Goal: Navigation & Orientation: Find specific page/section

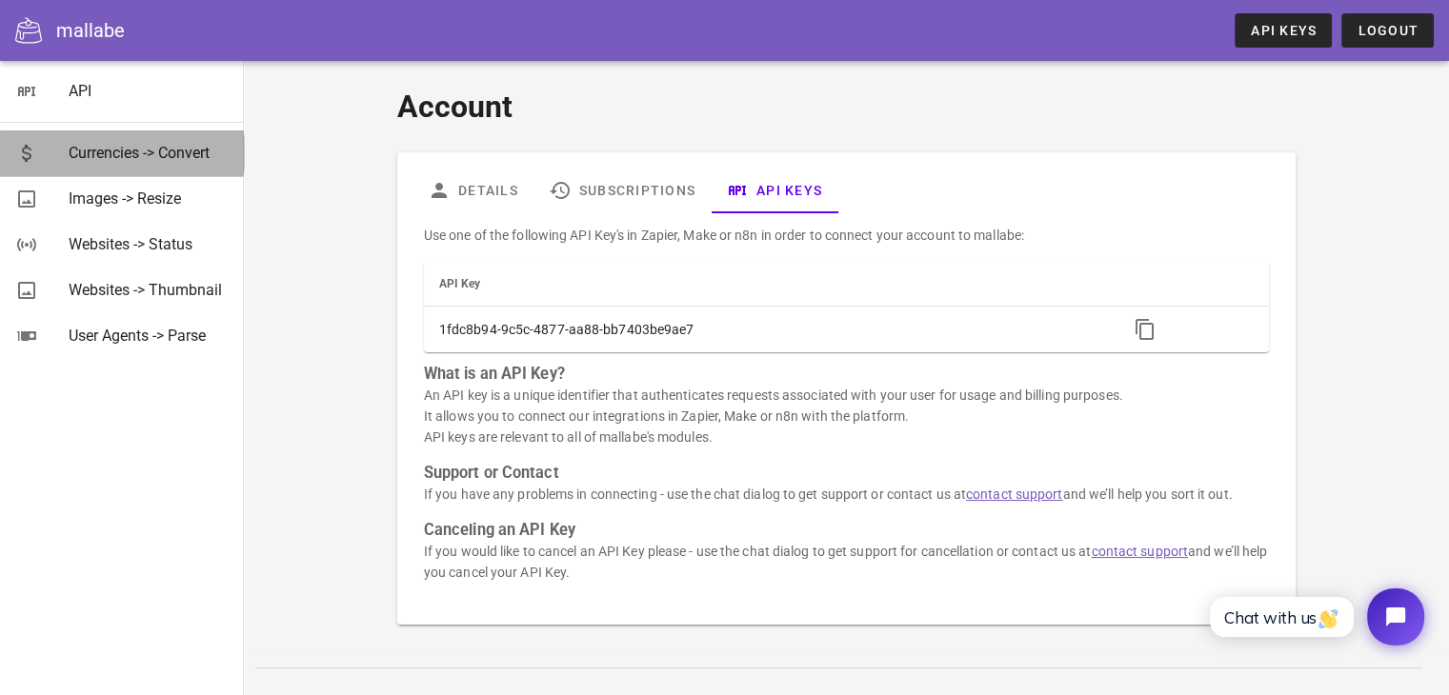
click at [159, 146] on div "Currencies -> Convert" at bounding box center [149, 153] width 160 height 18
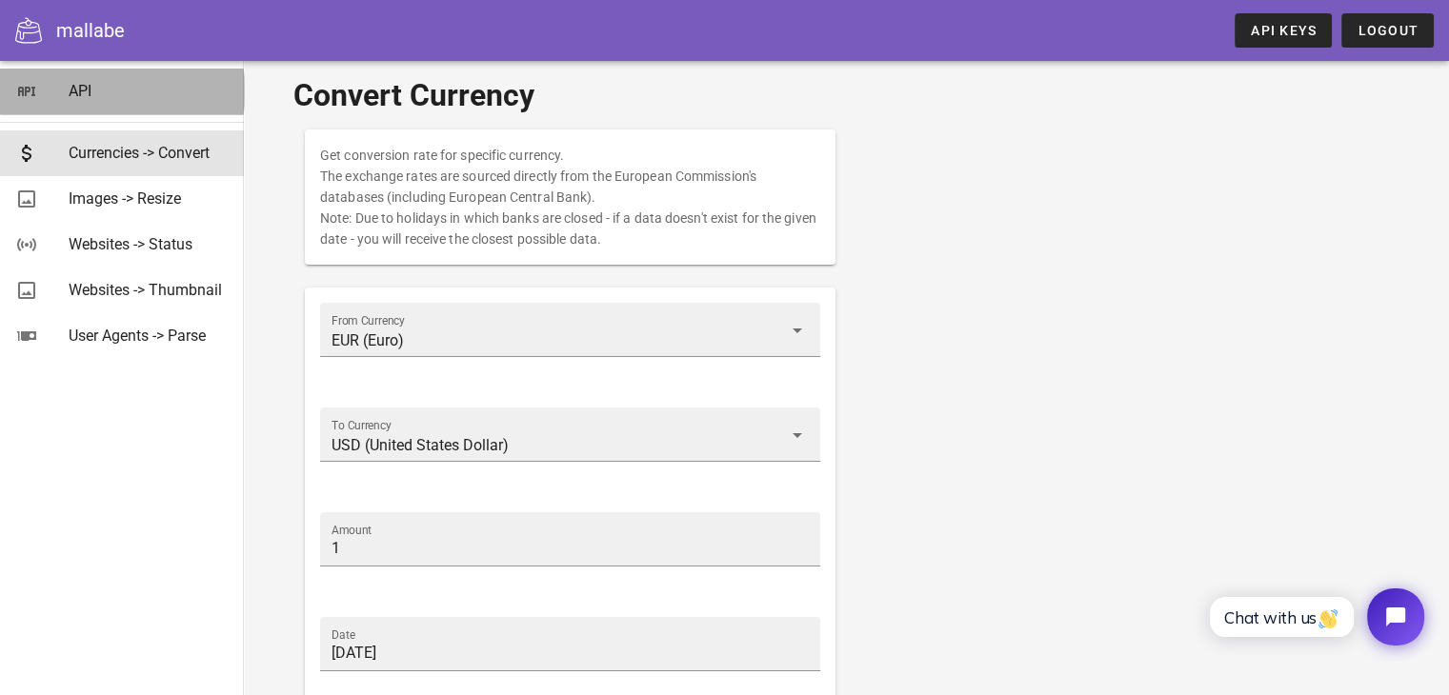
click at [152, 102] on div "API" at bounding box center [149, 90] width 160 height 41
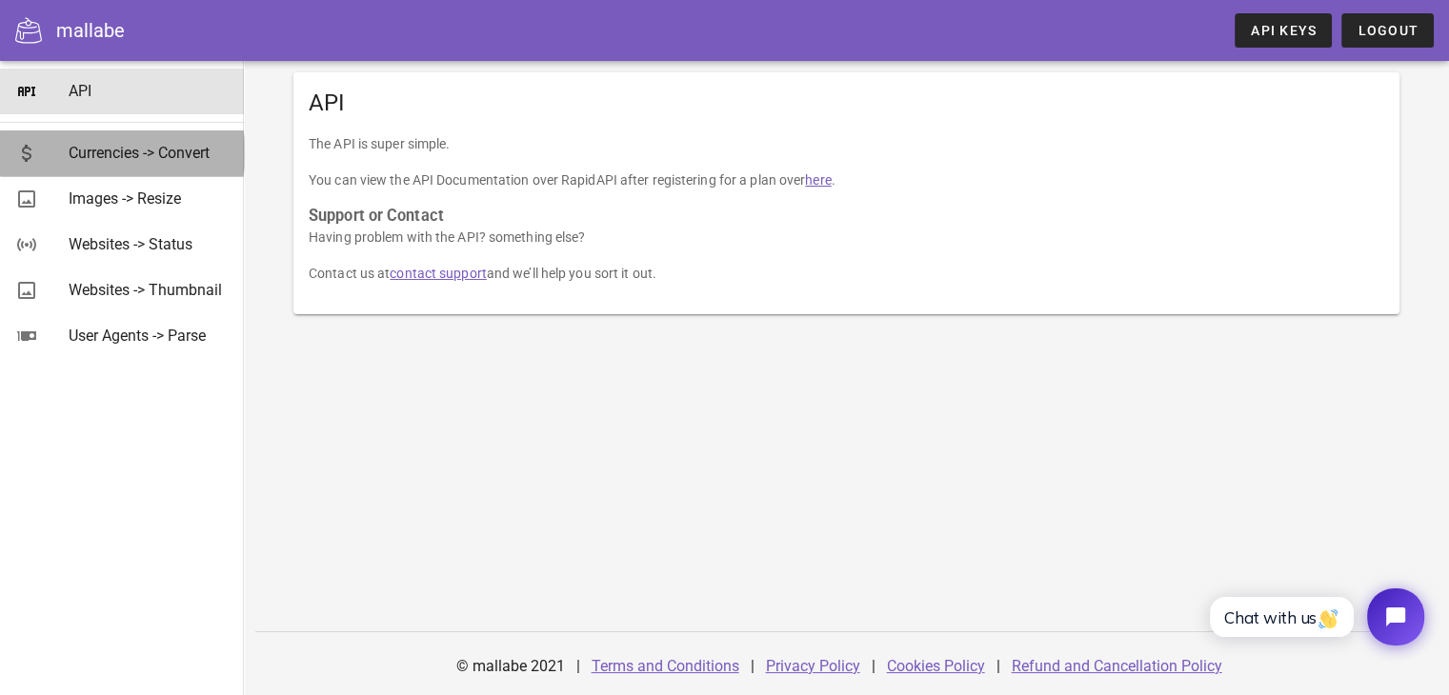
click at [202, 161] on div "Currencies -> Convert" at bounding box center [149, 153] width 160 height 18
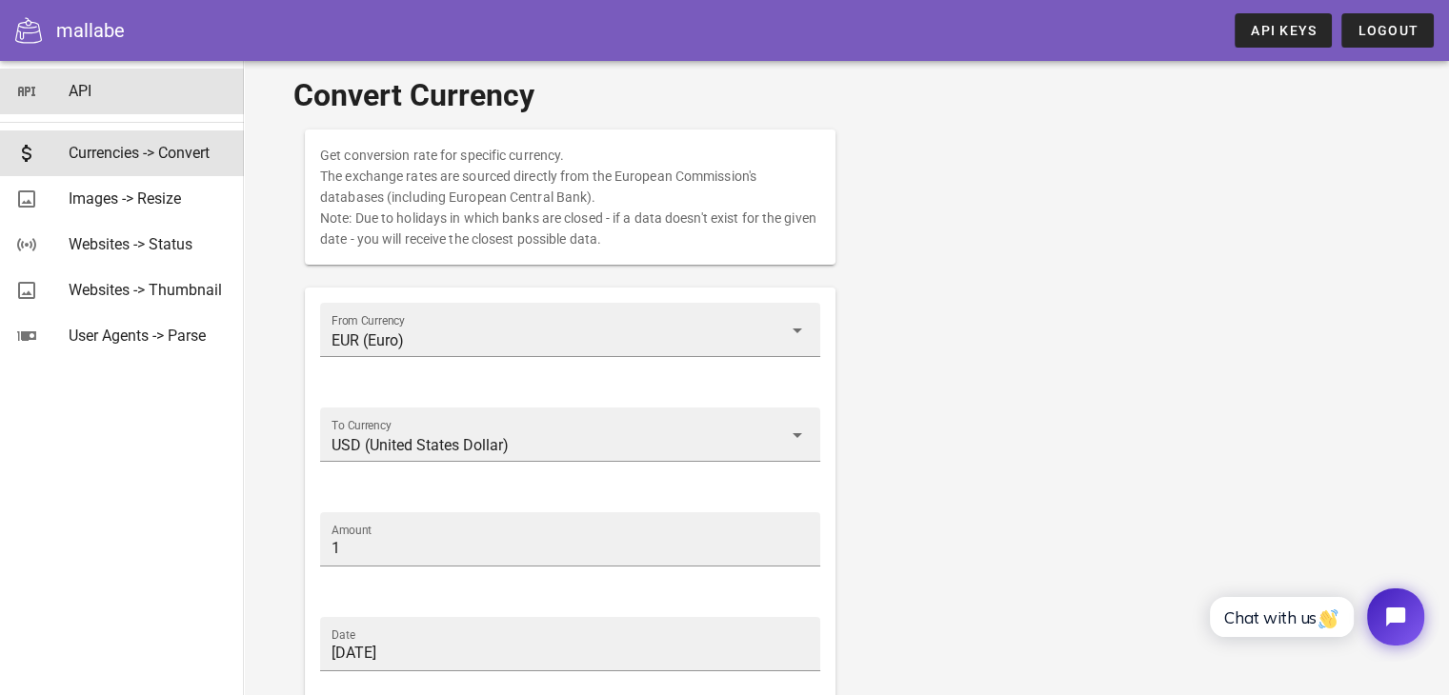
click at [126, 91] on div "API" at bounding box center [149, 91] width 160 height 18
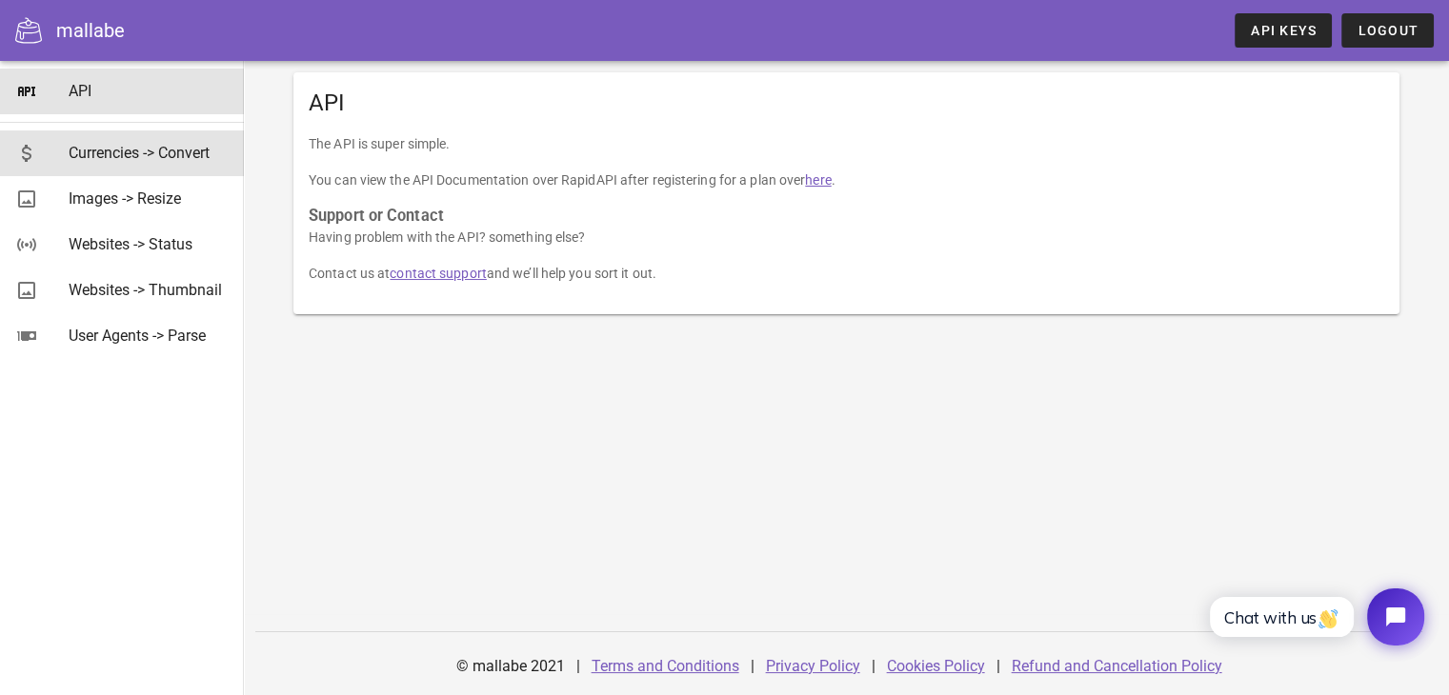
click at [158, 152] on div "Currencies -> Convert" at bounding box center [149, 153] width 160 height 18
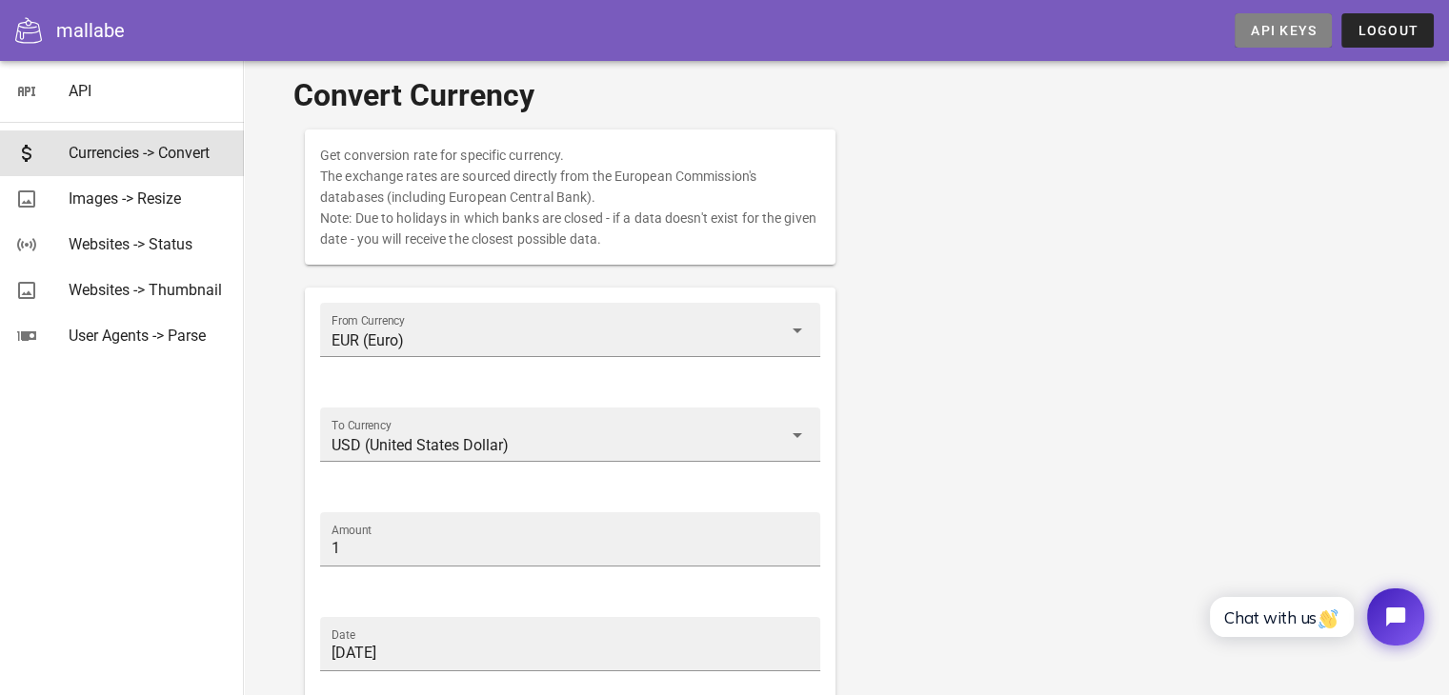
click at [1312, 23] on span "API Keys" at bounding box center [1283, 30] width 67 height 15
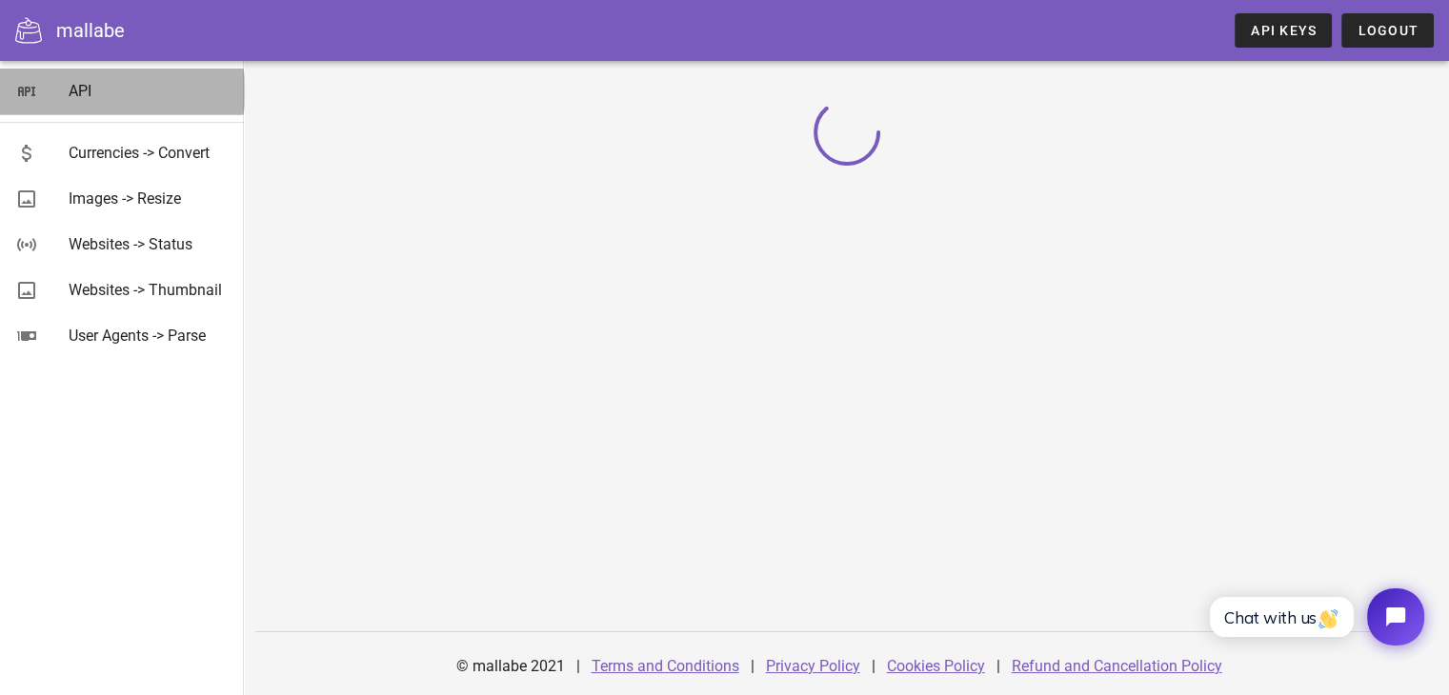
click at [105, 95] on div "API" at bounding box center [149, 91] width 160 height 18
